Goal: Task Accomplishment & Management: Complete application form

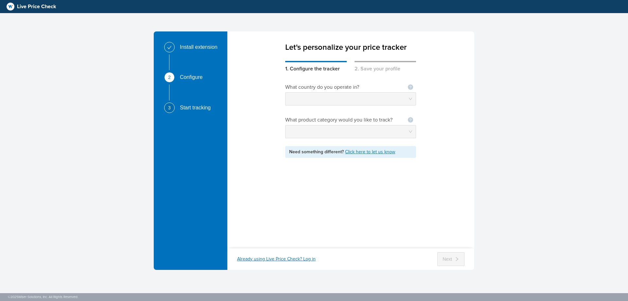
click at [339, 75] on div "What country do you operate in? Not seeing your country ? Let us know What prod…" at bounding box center [350, 156] width 131 height 167
click at [371, 154] on link "Click here to let us know" at bounding box center [370, 152] width 50 height 6
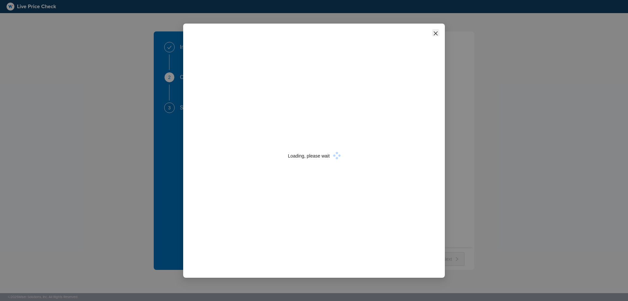
click at [437, 34] on icon "close" at bounding box center [435, 33] width 5 height 5
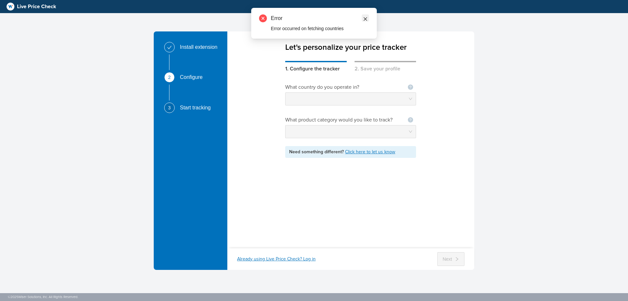
click at [365, 18] on icon "close" at bounding box center [365, 19] width 5 height 5
